Goal: Transaction & Acquisition: Download file/media

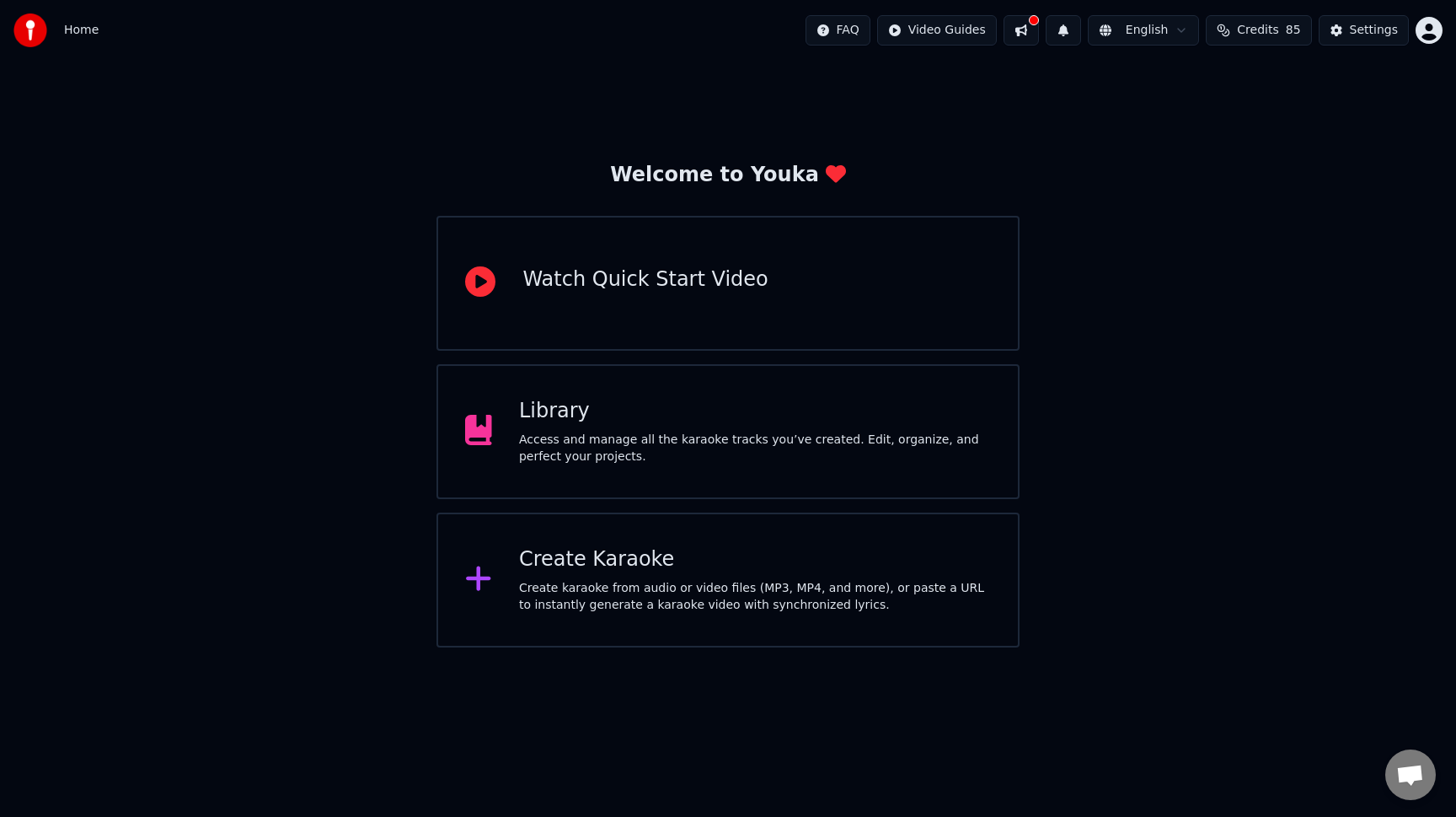
click at [998, 555] on div "Create Karaoke Create karaoke from audio or video files (MP3, MP4, and more), o…" at bounding box center [727, 579] width 582 height 135
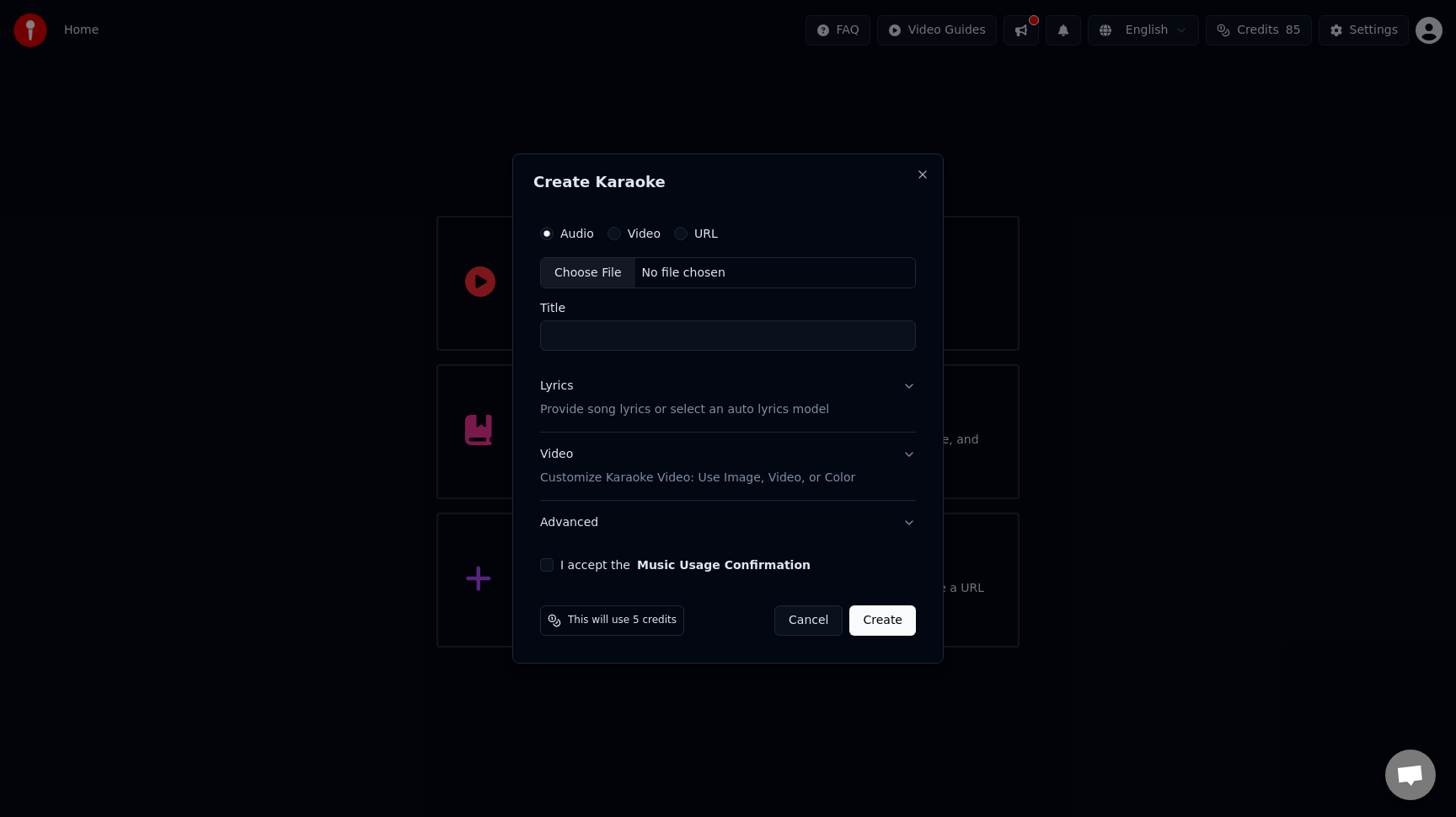
click at [647, 234] on label "Video" at bounding box center [644, 233] width 33 height 11
click at [621, 234] on button "Video" at bounding box center [614, 233] width 13 height 13
click at [805, 615] on button "Cancel" at bounding box center [808, 620] width 68 height 30
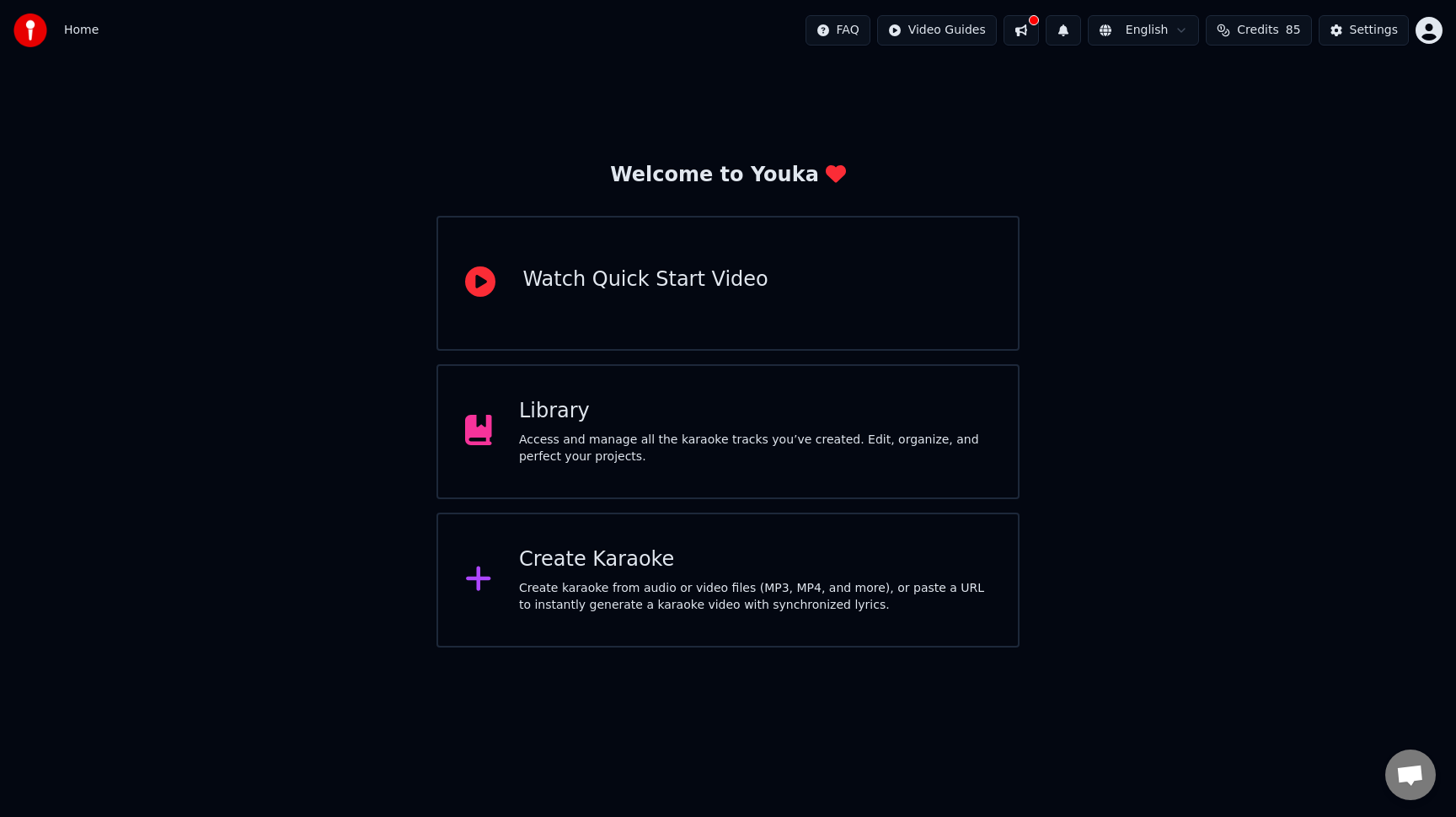
click at [773, 421] on div "Library" at bounding box center [755, 411] width 472 height 27
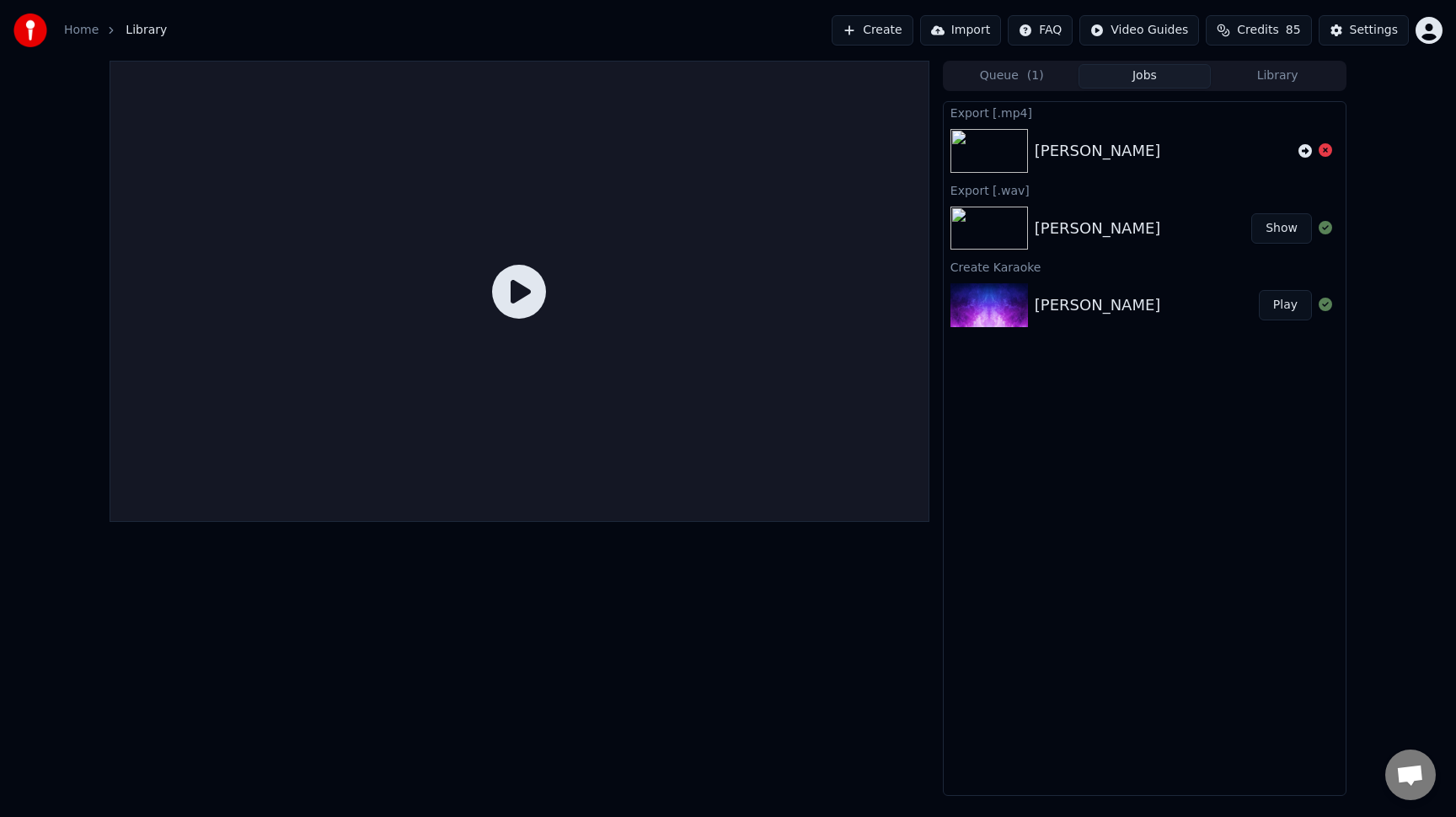
click at [1286, 72] on button "Library" at bounding box center [1277, 77] width 133 height 25
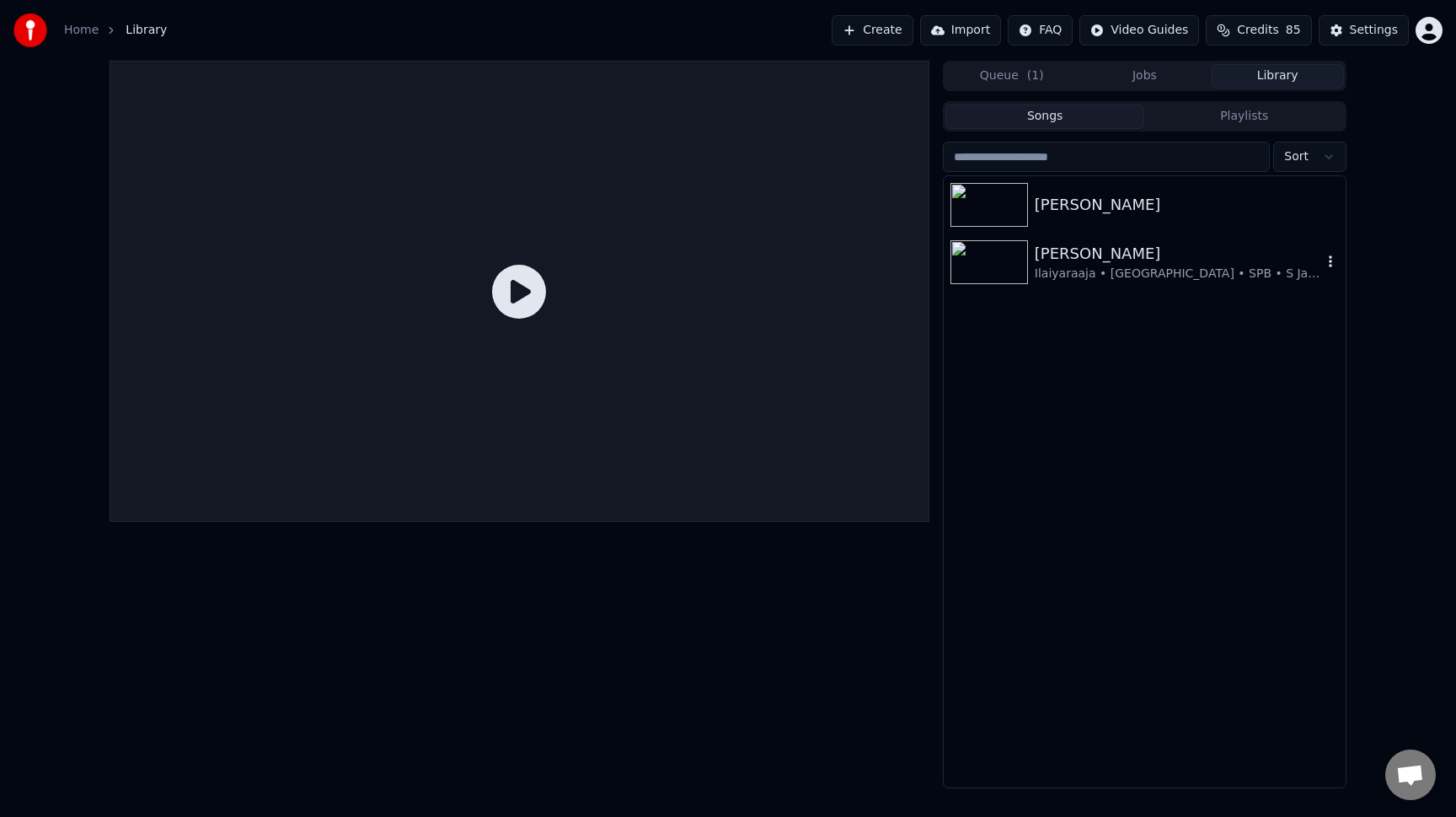
click at [1327, 266] on icon "button" at bounding box center [1330, 261] width 17 height 13
click at [1336, 349] on div "Open Directory" at bounding box center [1333, 346] width 130 height 27
click at [1332, 264] on icon "button" at bounding box center [1330, 261] width 17 height 13
click at [1226, 261] on div "[PERSON_NAME]" at bounding box center [1178, 253] width 287 height 24
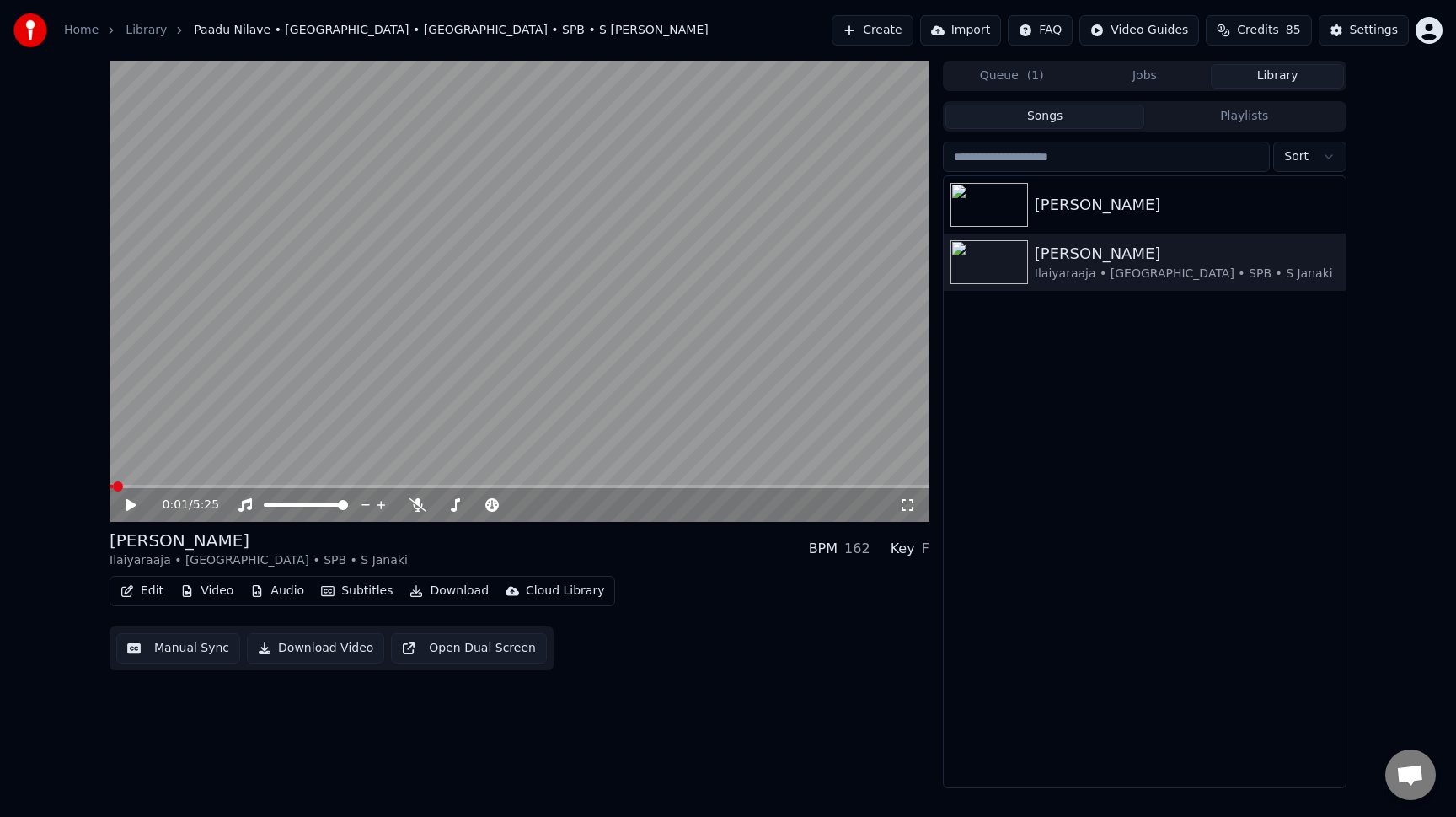
click at [449, 586] on button "Download" at bounding box center [449, 591] width 93 height 24
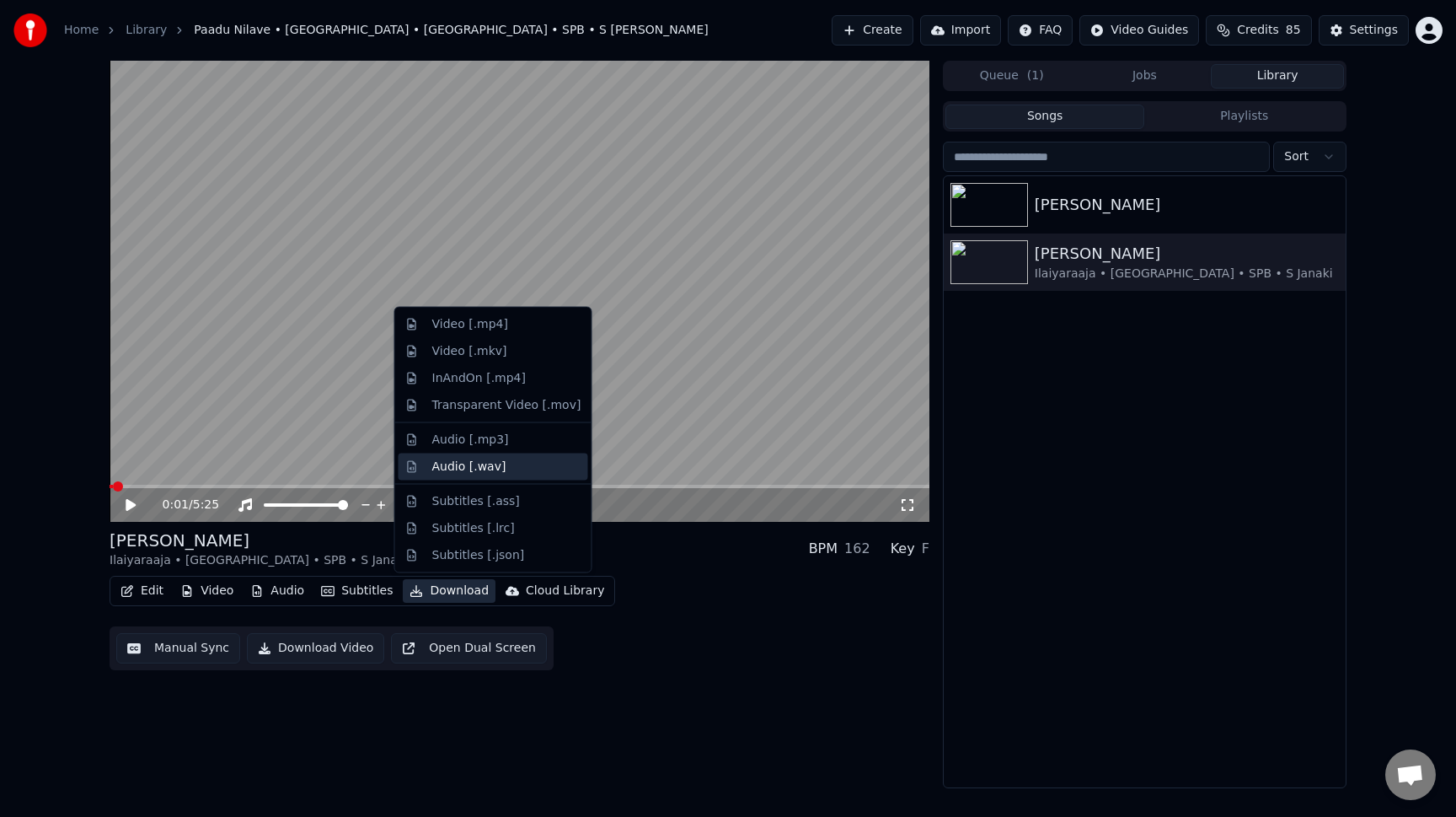
click at [480, 470] on div "Audio [.wav]" at bounding box center [470, 465] width 74 height 17
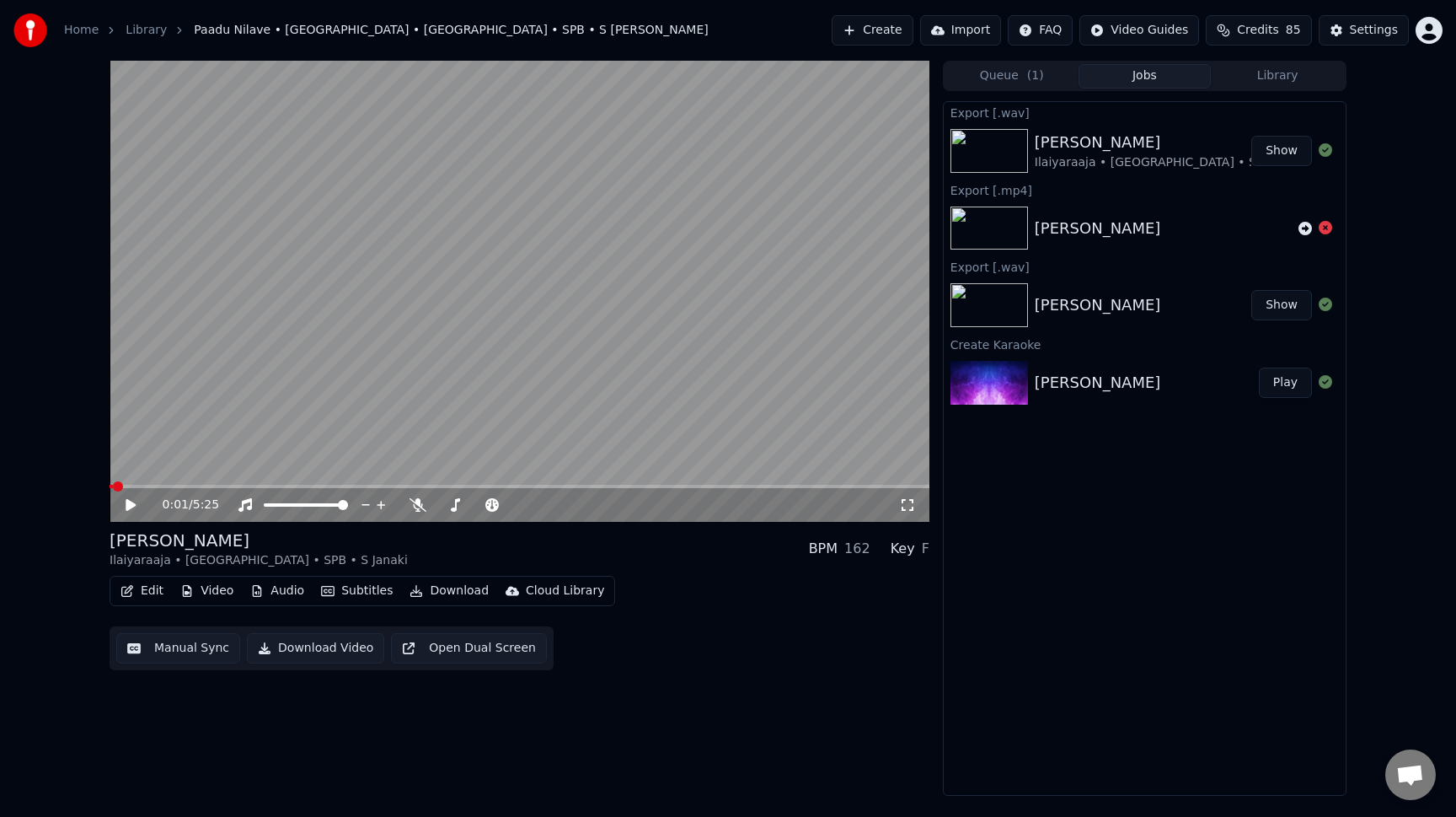
click at [1267, 158] on button "Show" at bounding box center [1281, 151] width 61 height 30
